Goal: Navigation & Orientation: Go to known website

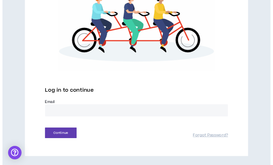
scroll to position [134, 0]
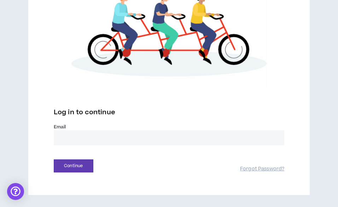
click at [116, 140] on input "email" at bounding box center [169, 137] width 231 height 15
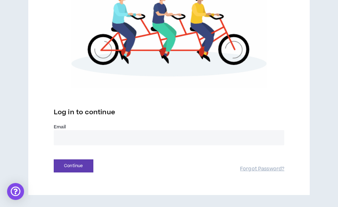
type input "**********"
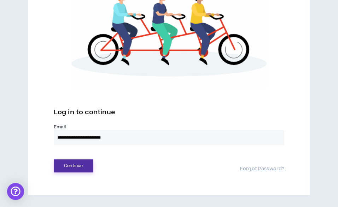
click at [91, 171] on button "Continue" at bounding box center [74, 166] width 40 height 13
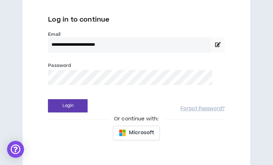
scroll to position [185, 0]
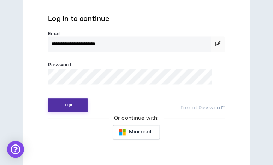
click at [73, 112] on button "Login" at bounding box center [68, 105] width 40 height 13
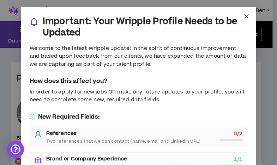
click at [245, 16] on icon "close" at bounding box center [247, 16] width 4 height 4
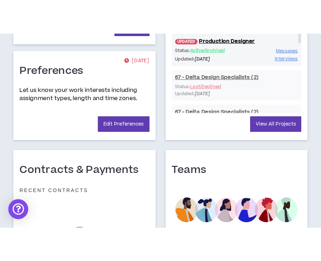
scroll to position [417, 0]
